Goal: Information Seeking & Learning: Learn about a topic

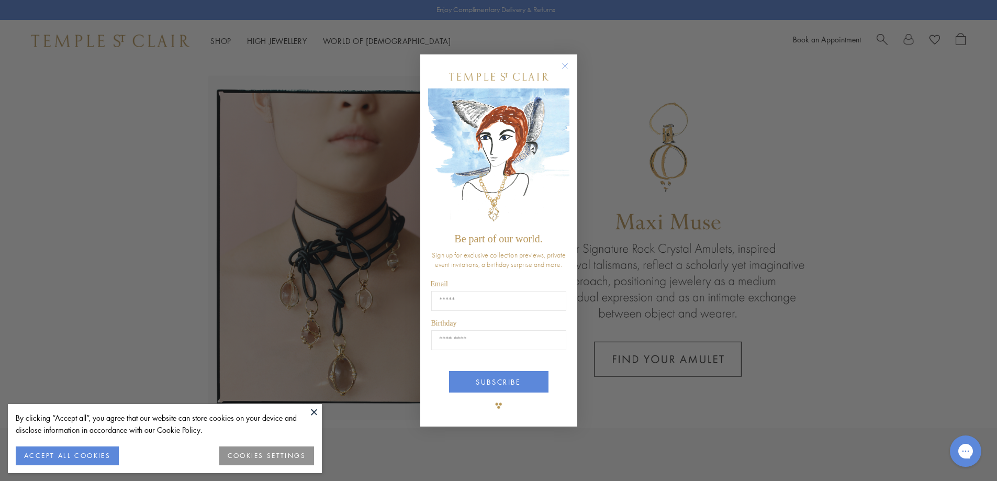
click at [564, 64] on icon "Close dialog" at bounding box center [565, 66] width 13 height 13
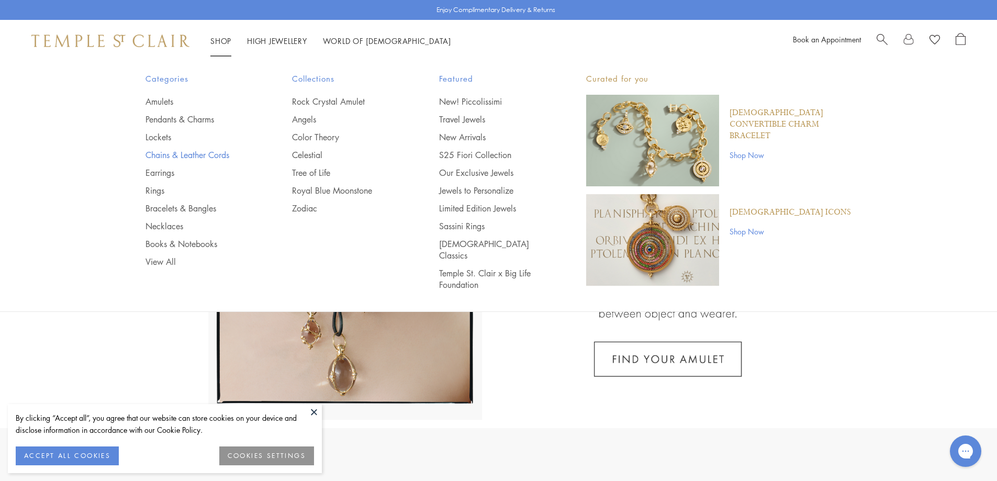
click at [192, 151] on link "Chains & Leather Cords" at bounding box center [198, 155] width 105 height 12
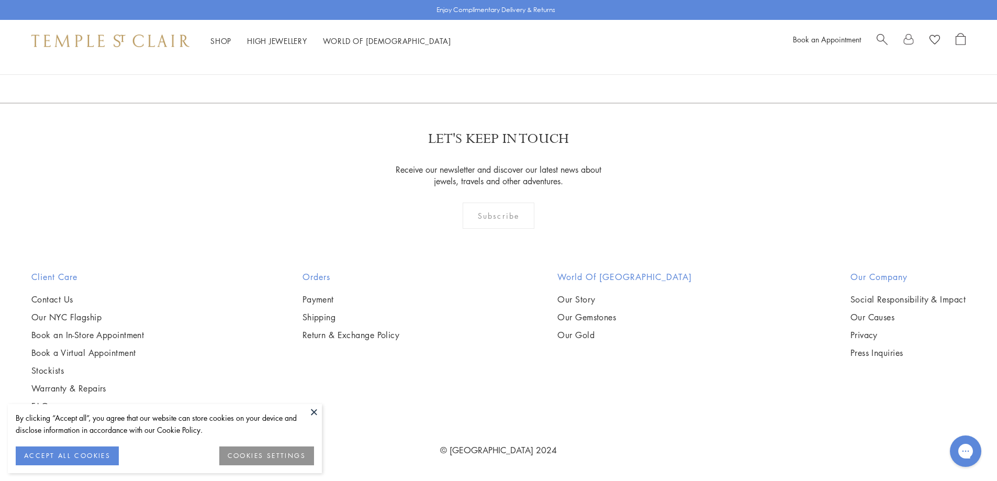
scroll to position [1204, 0]
click at [0, 0] on img at bounding box center [0, 0] width 0 height 0
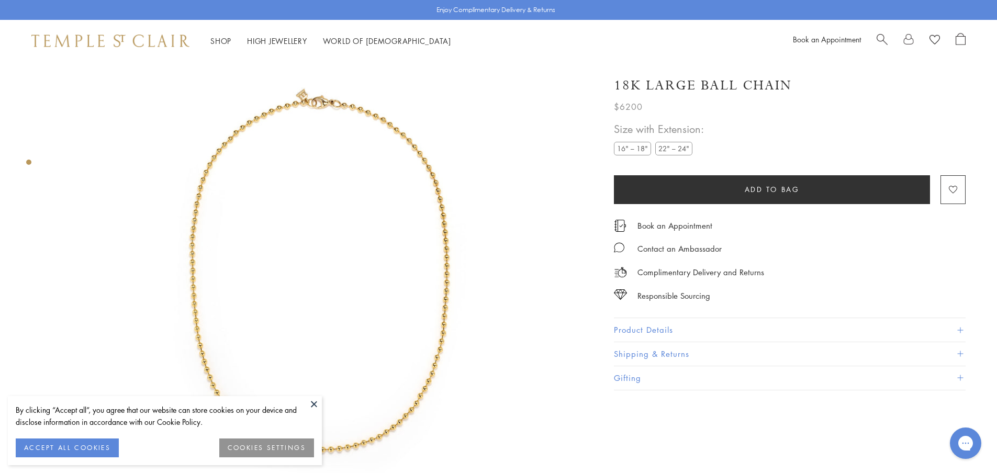
scroll to position [62, 0]
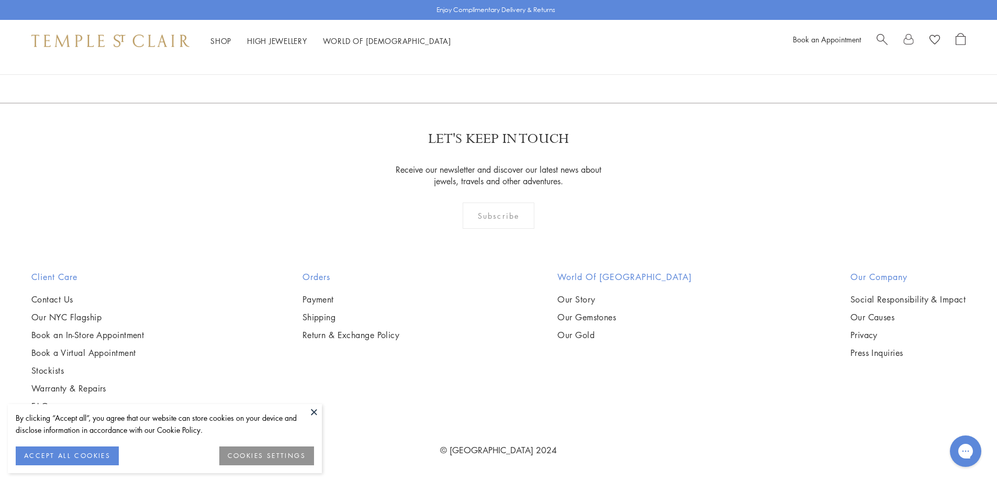
scroll to position [1204, 0]
click at [0, 0] on img at bounding box center [0, 0] width 0 height 0
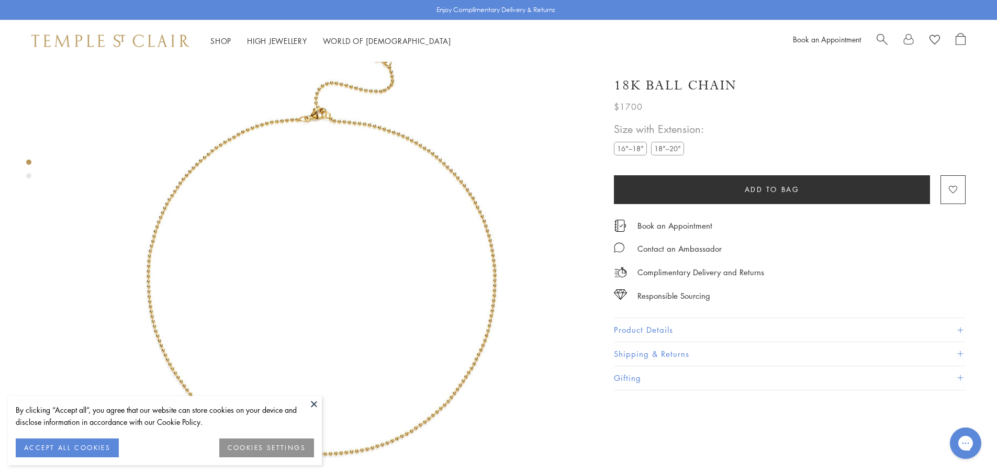
scroll to position [62, 0]
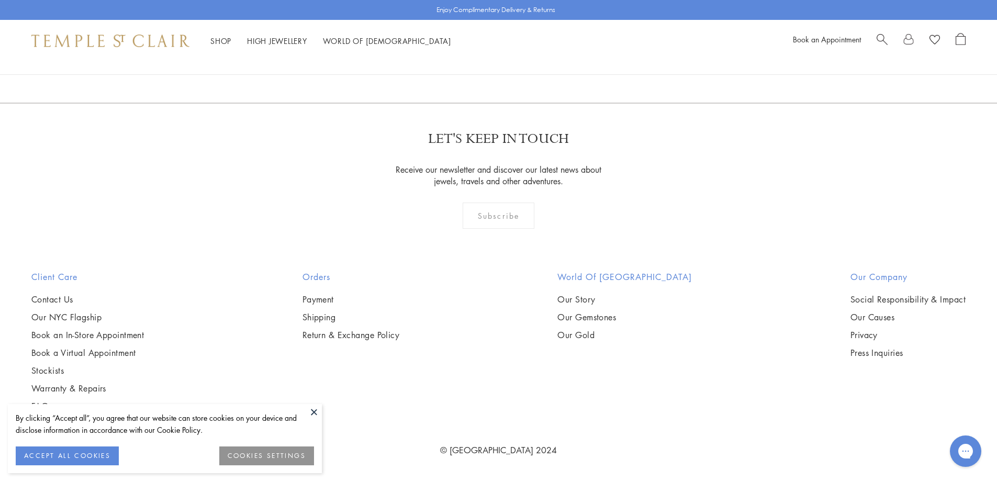
scroll to position [1309, 0]
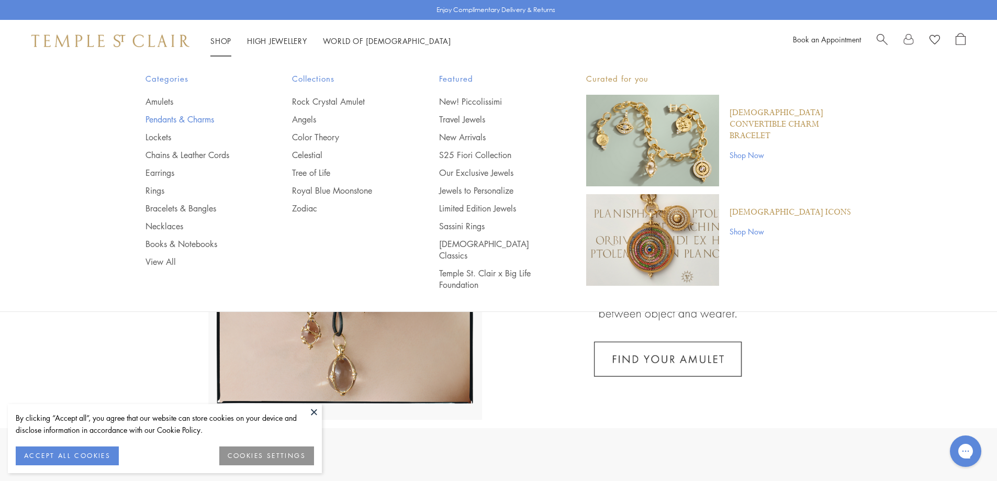
click at [173, 119] on link "Pendants & Charms" at bounding box center [198, 120] width 105 height 12
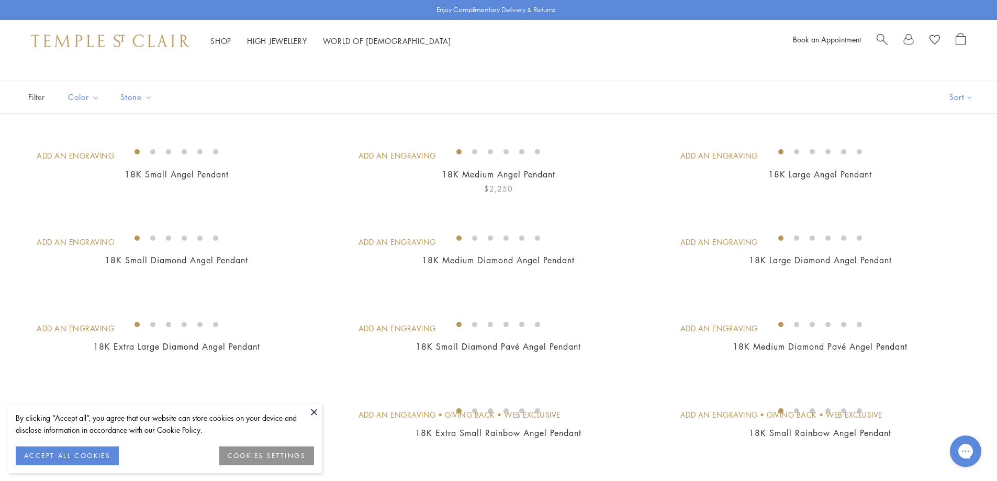
scroll to position [105, 0]
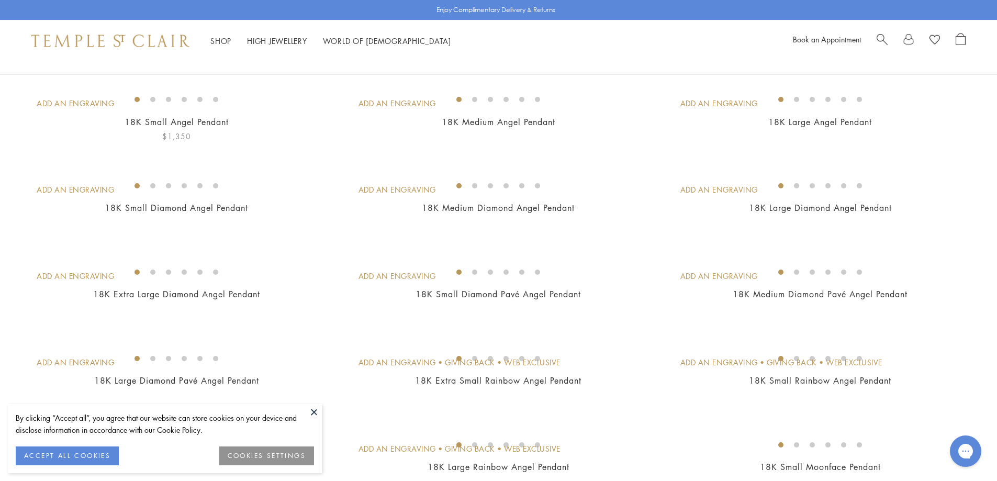
click at [0, 0] on img at bounding box center [0, 0] width 0 height 0
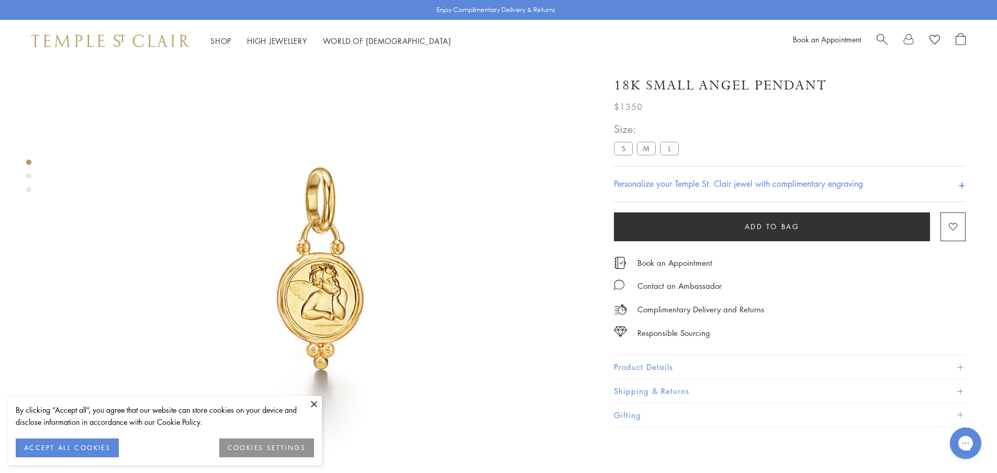
click at [643, 366] on button "Product Details" at bounding box center [790, 367] width 352 height 24
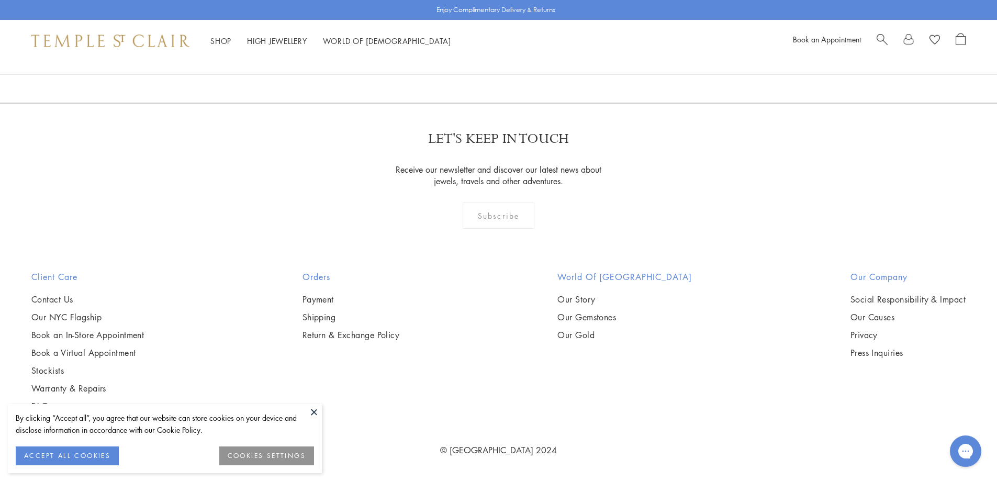
scroll to position [2879, 0]
